Goal: Navigation & Orientation: Find specific page/section

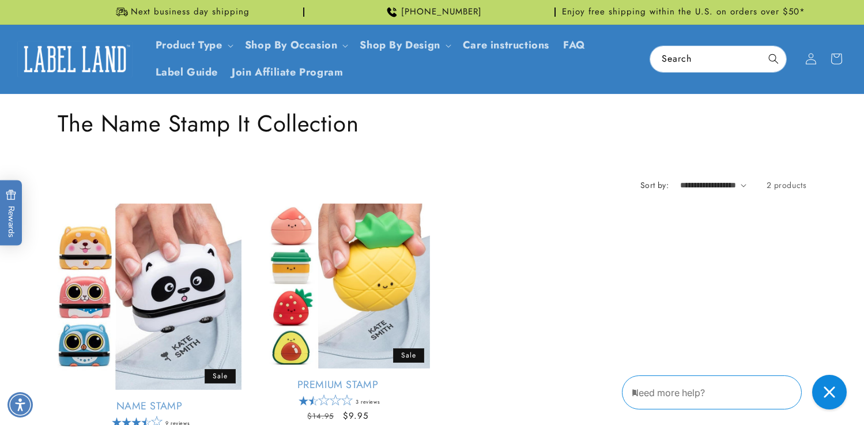
scroll to position [489, 0]
